Goal: Contribute content

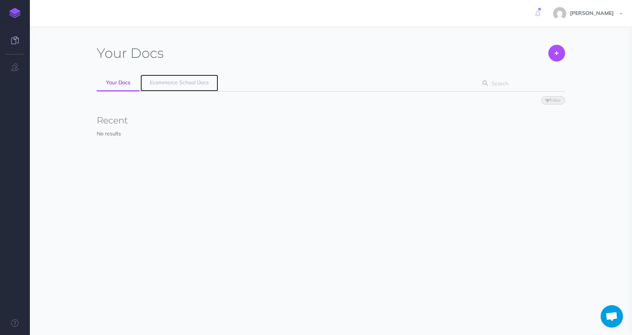
click at [163, 90] on link "Ecommerce School Docs" at bounding box center [179, 83] width 78 height 17
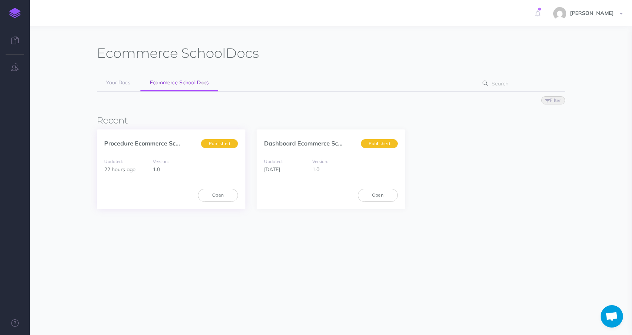
click at [211, 203] on div "Open" at bounding box center [171, 195] width 149 height 28
click at [213, 195] on link "Open" at bounding box center [218, 195] width 40 height 13
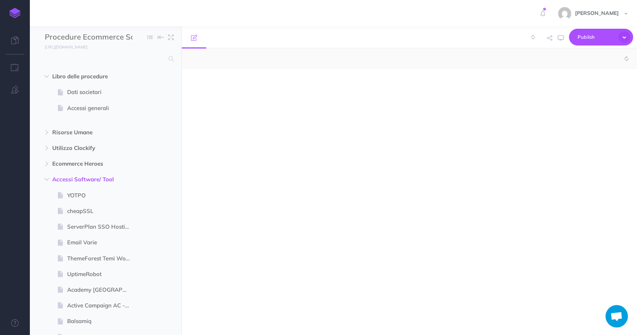
select select "null"
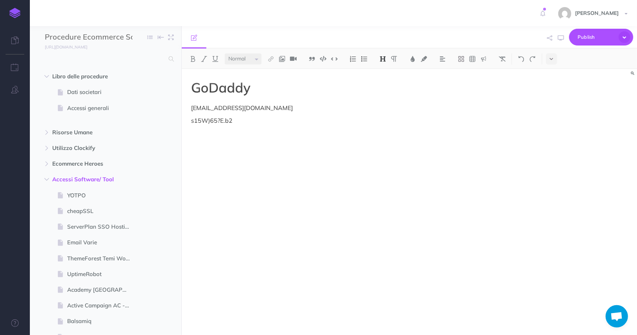
click at [200, 102] on div "GoDaddy [EMAIL_ADDRESS][DOMAIN_NAME] s15W)65?E.b2" at bounding box center [341, 198] width 319 height 259
click at [191, 107] on p "[EMAIL_ADDRESS][DOMAIN_NAME]" at bounding box center [341, 107] width 300 height 9
click at [583, 28] on div "Publish Publish Publish all draft items, making them visible to authenticated u…" at bounding box center [601, 37] width 64 height 22
click at [586, 35] on span "Publish" at bounding box center [596, 37] width 37 height 12
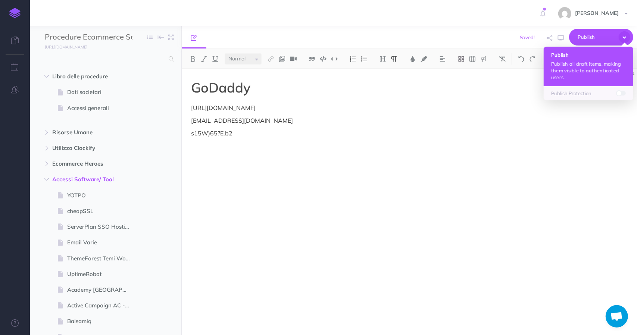
click at [579, 63] on p "Publish all draft items, making them visible to authenticated users." at bounding box center [588, 70] width 75 height 20
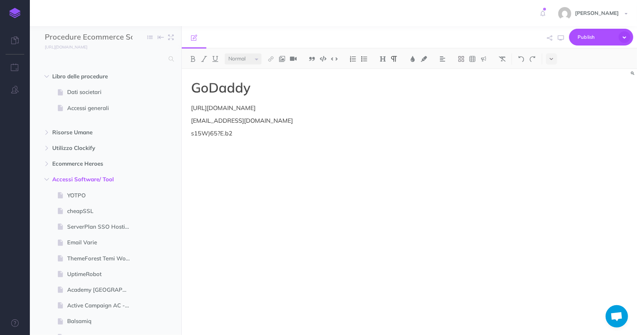
click at [257, 122] on p "dev@ecommerce-school.it" at bounding box center [341, 120] width 300 height 9
copy p "dev@ecommerce-school.it"
click at [220, 134] on p "s15W)65?E.b2" at bounding box center [341, 133] width 300 height 9
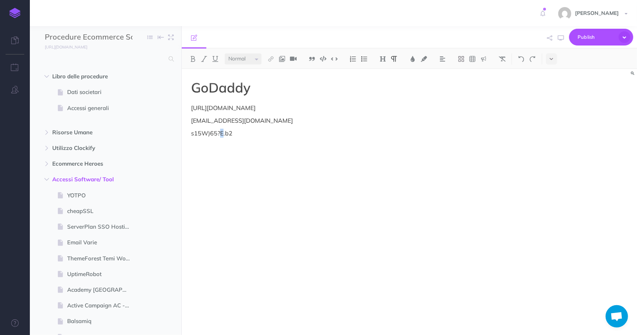
click at [220, 134] on p "s15W)65?E.b2" at bounding box center [341, 133] width 300 height 9
copy p "s15W)65?E.b2"
